Goal: Task Accomplishment & Management: Use online tool/utility

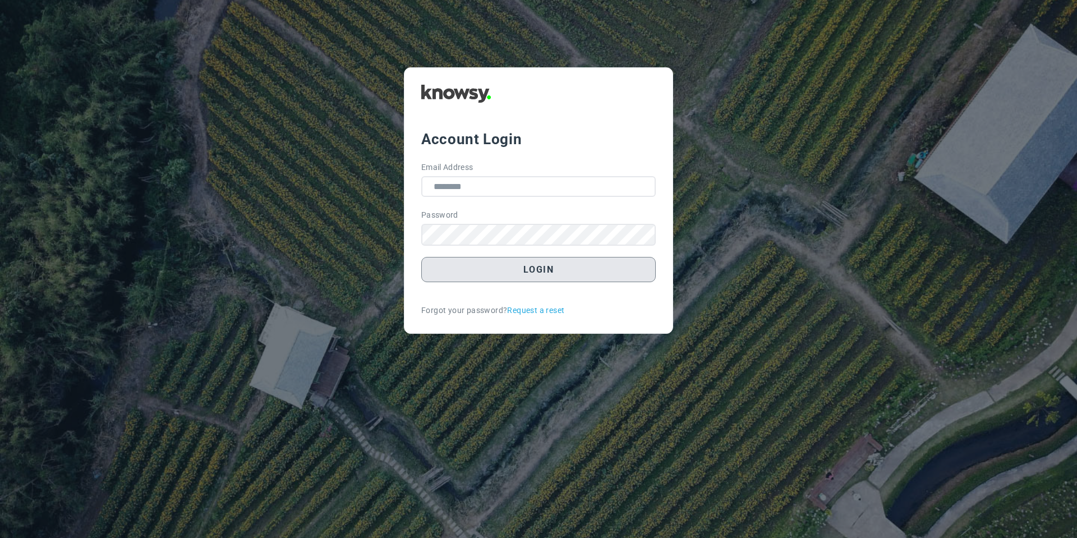
type input "**********"
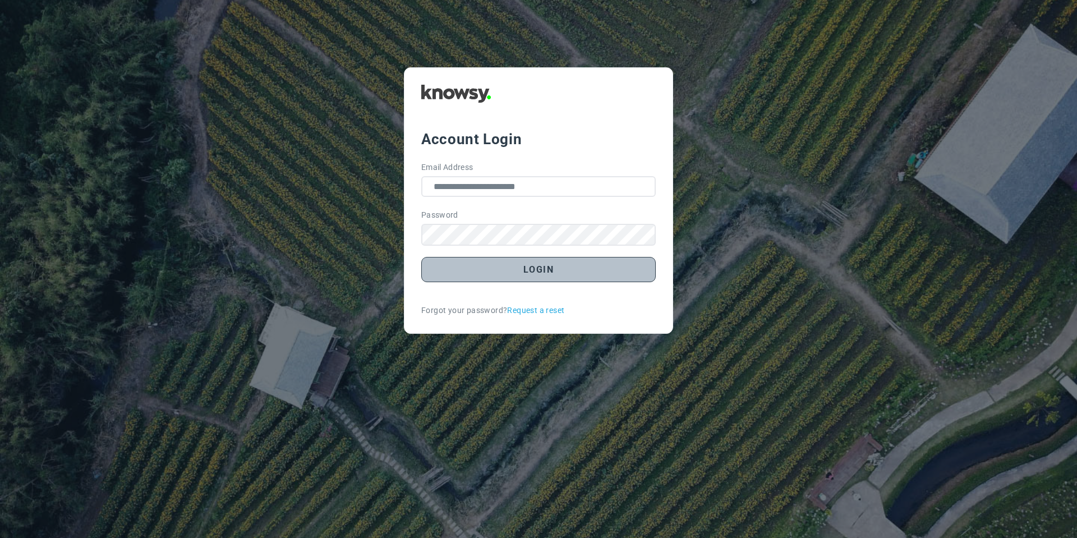
click at [489, 279] on button "Login" at bounding box center [538, 269] width 234 height 25
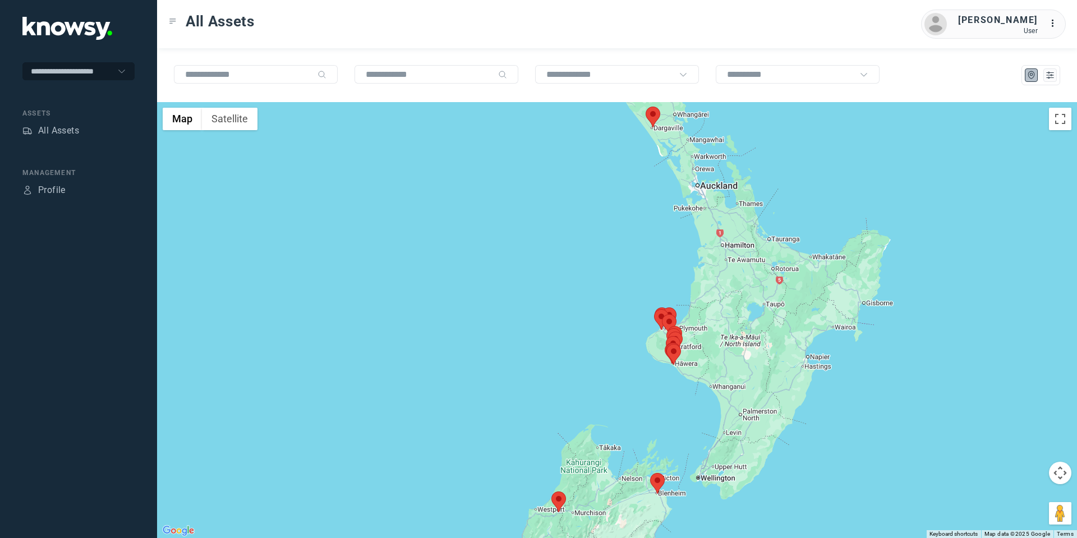
click at [650, 473] on area at bounding box center [650, 473] width 0 height 0
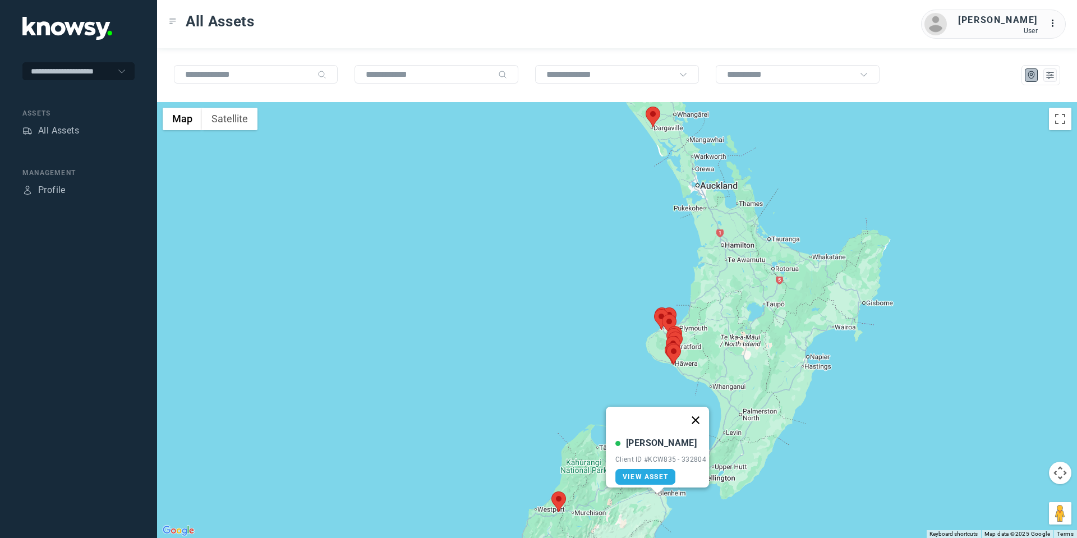
click at [700, 407] on button "Close" at bounding box center [695, 420] width 27 height 27
